Goal: Task Accomplishment & Management: Complete application form

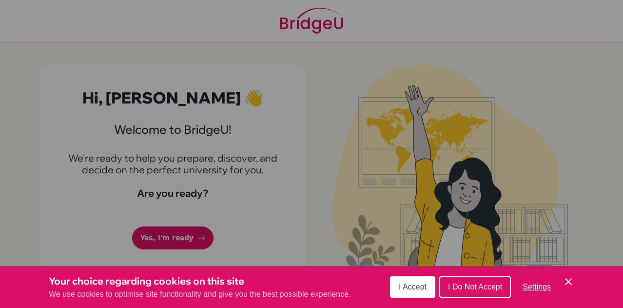
click at [472, 289] on span "I Do Not Accept" at bounding box center [475, 286] width 54 height 8
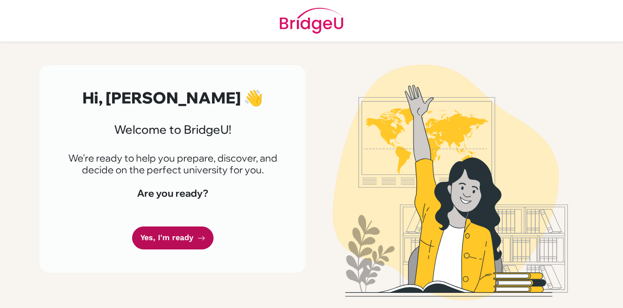
click at [178, 239] on link "Yes, I'm ready" at bounding box center [172, 237] width 81 height 23
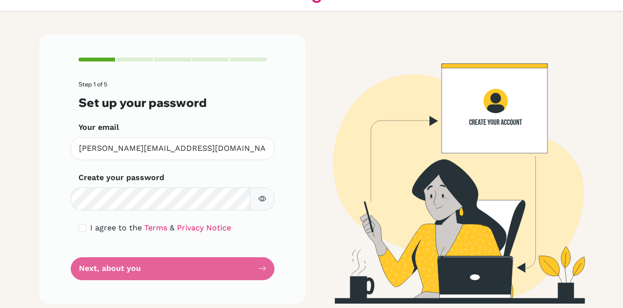
scroll to position [34, 0]
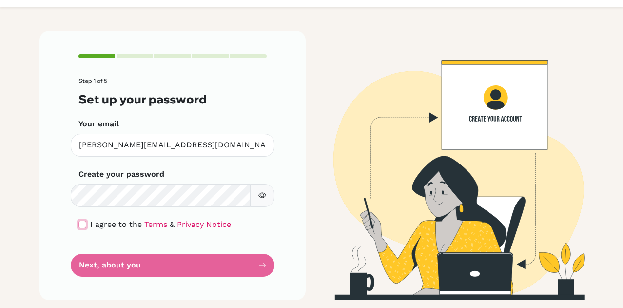
click at [80, 227] on input "checkbox" at bounding box center [82, 224] width 8 height 8
checkbox input "true"
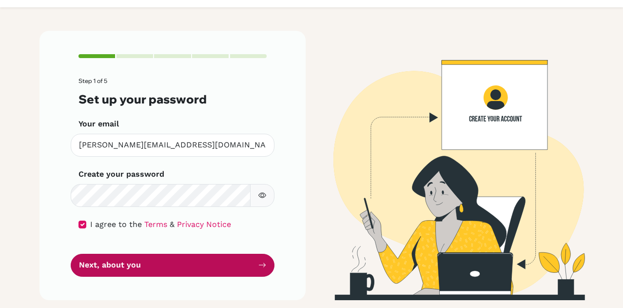
click at [112, 271] on button "Next, about you" at bounding box center [173, 264] width 204 height 23
